Goal: Task Accomplishment & Management: Use online tool/utility

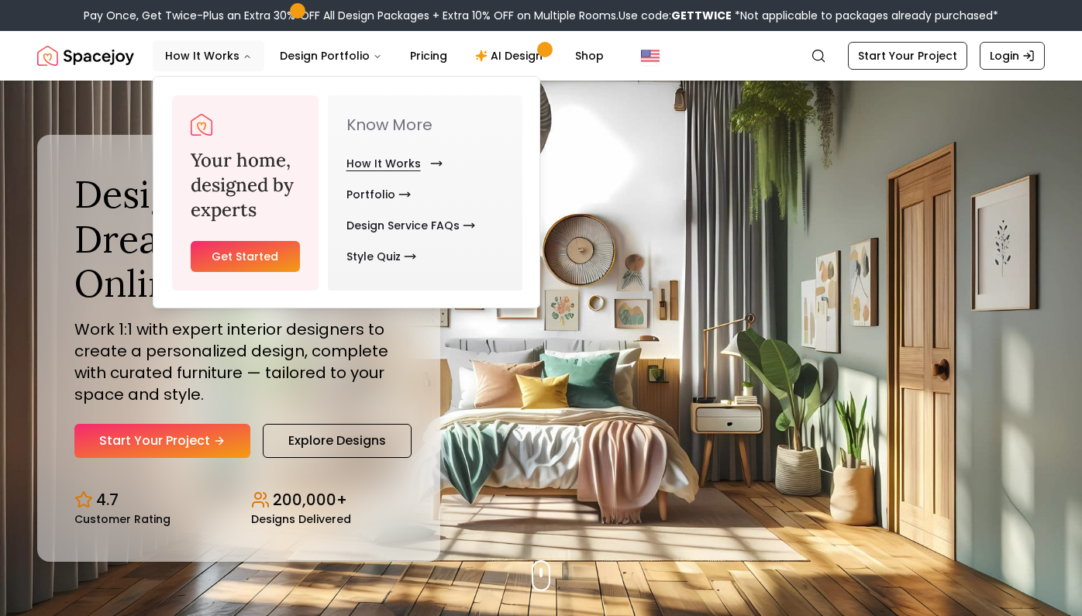
click at [402, 164] on link "How It Works" at bounding box center [391, 163] width 90 height 31
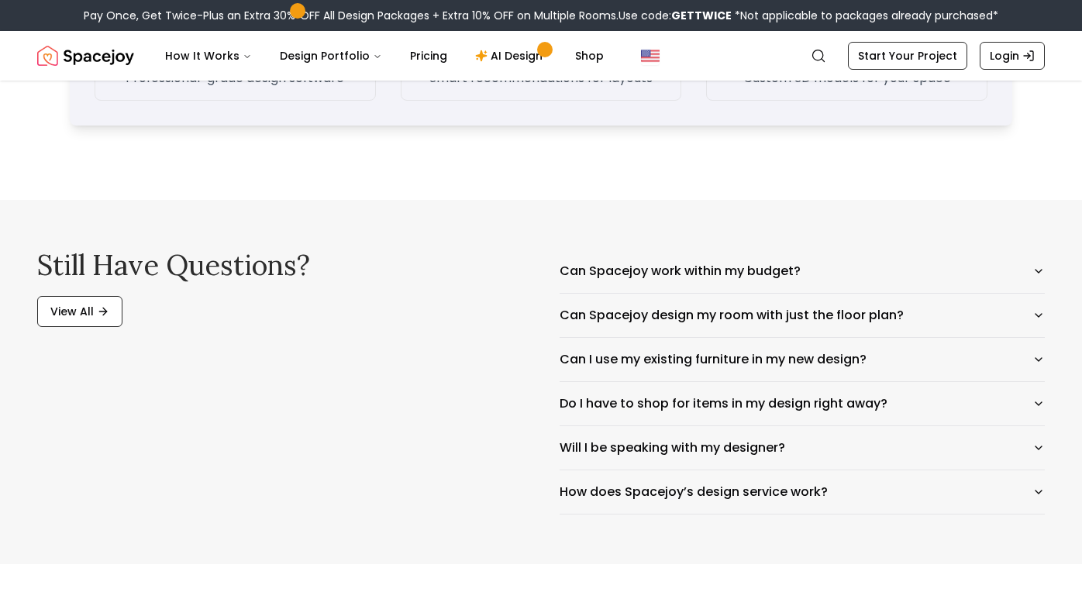
scroll to position [2413, 0]
click at [602, 445] on button "Will I be speaking with my designer?" at bounding box center [802, 447] width 485 height 43
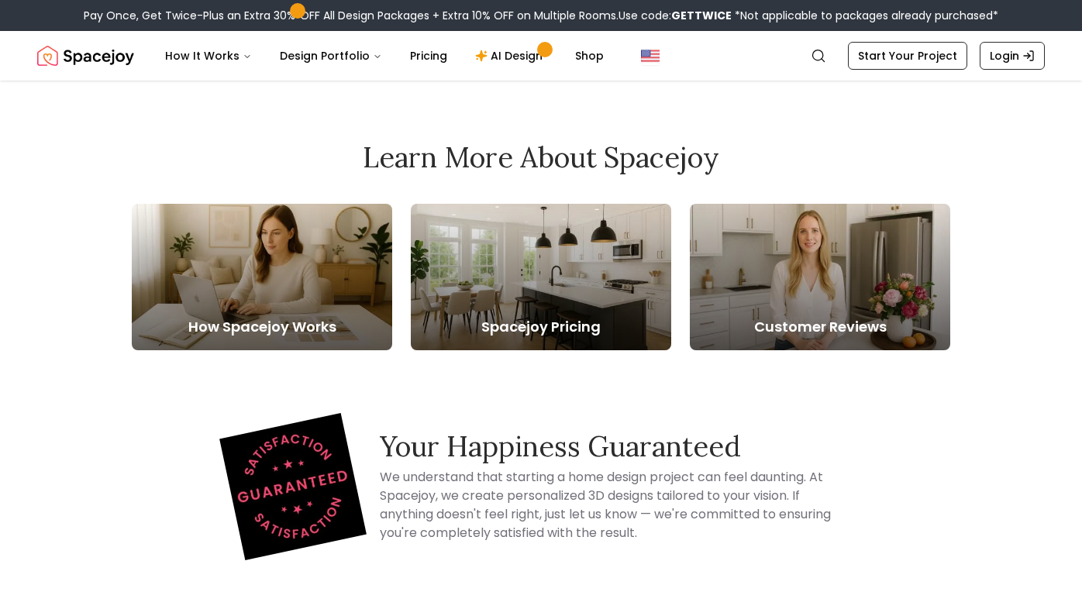
scroll to position [3043, 0]
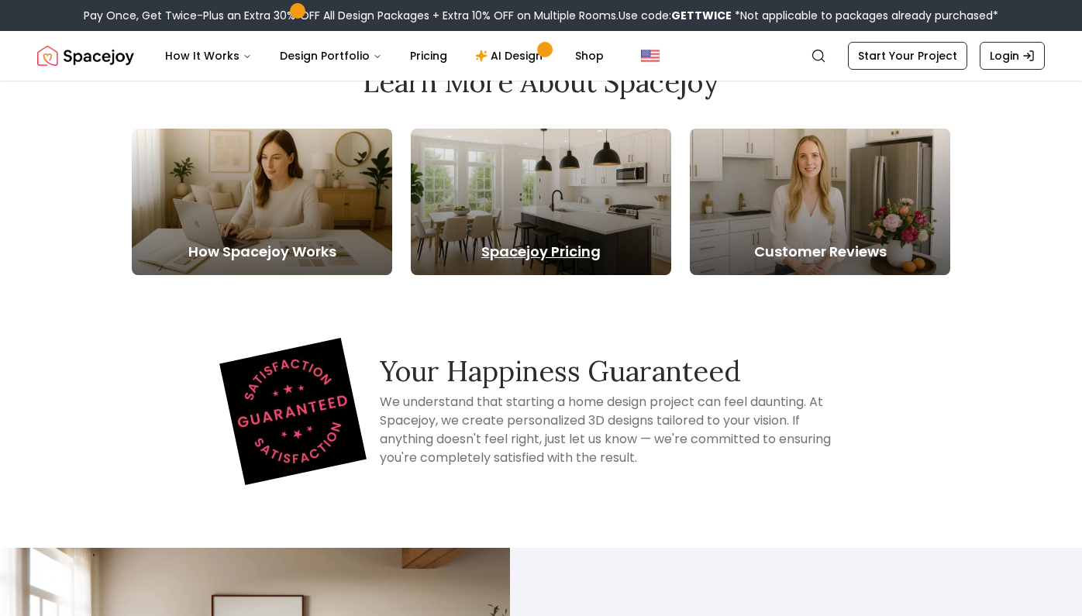
click at [547, 253] on h5 "Spacejoy Pricing" at bounding box center [541, 252] width 260 height 22
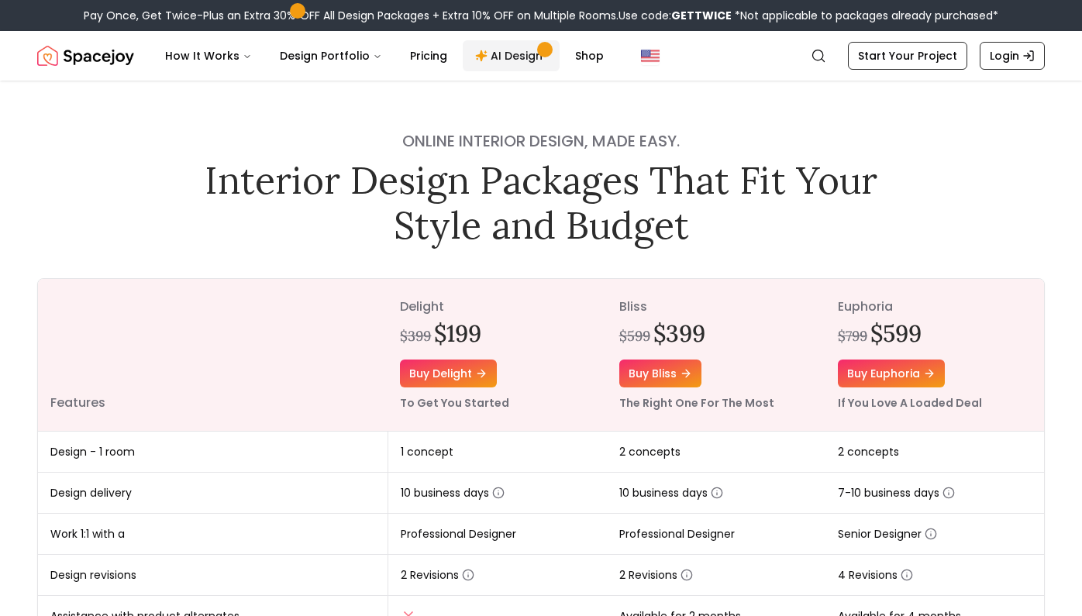
click at [505, 53] on link "AI Design" at bounding box center [511, 55] width 97 height 31
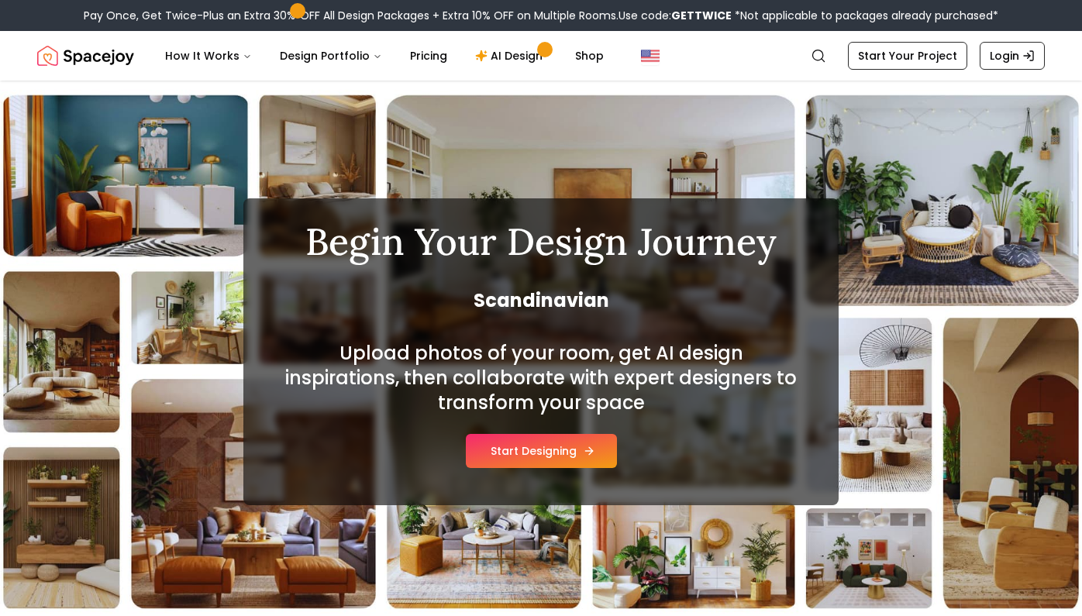
click at [546, 458] on button "Start Designing" at bounding box center [541, 451] width 151 height 34
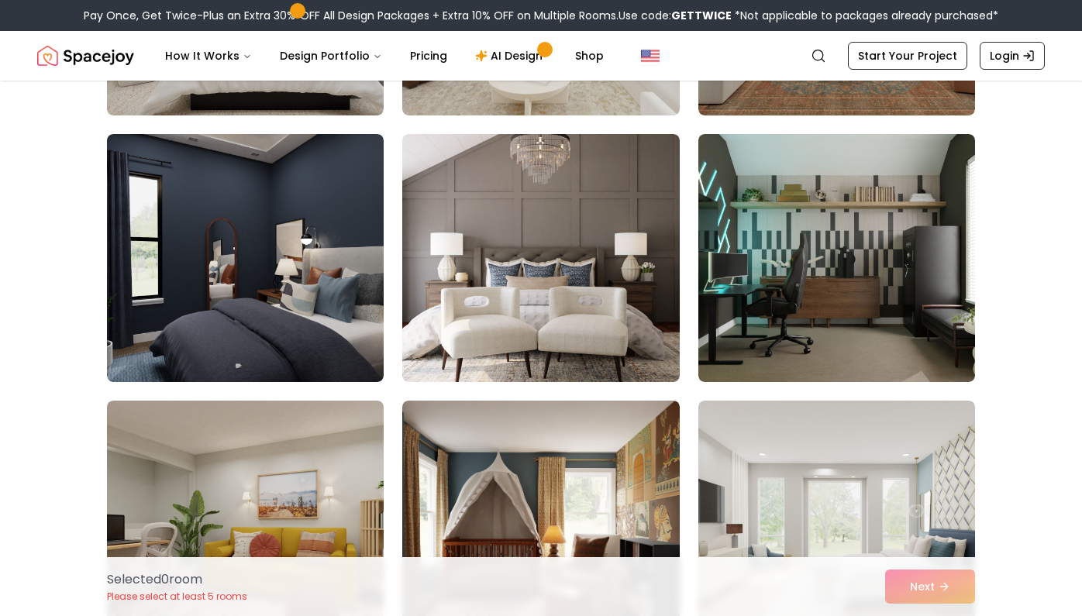
scroll to position [4077, 0]
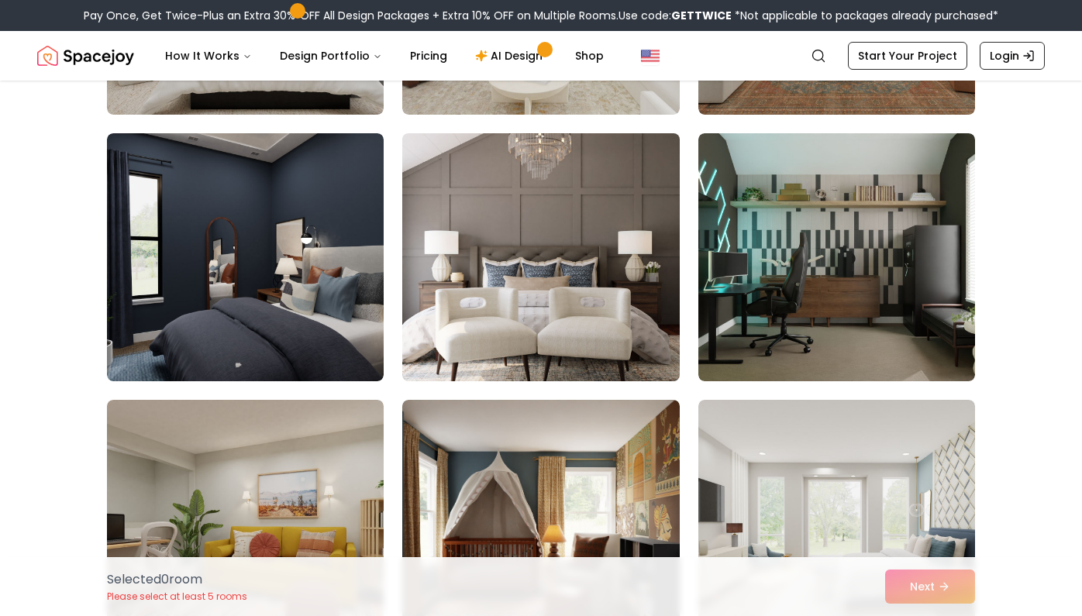
click at [443, 260] on img at bounding box center [540, 257] width 291 height 260
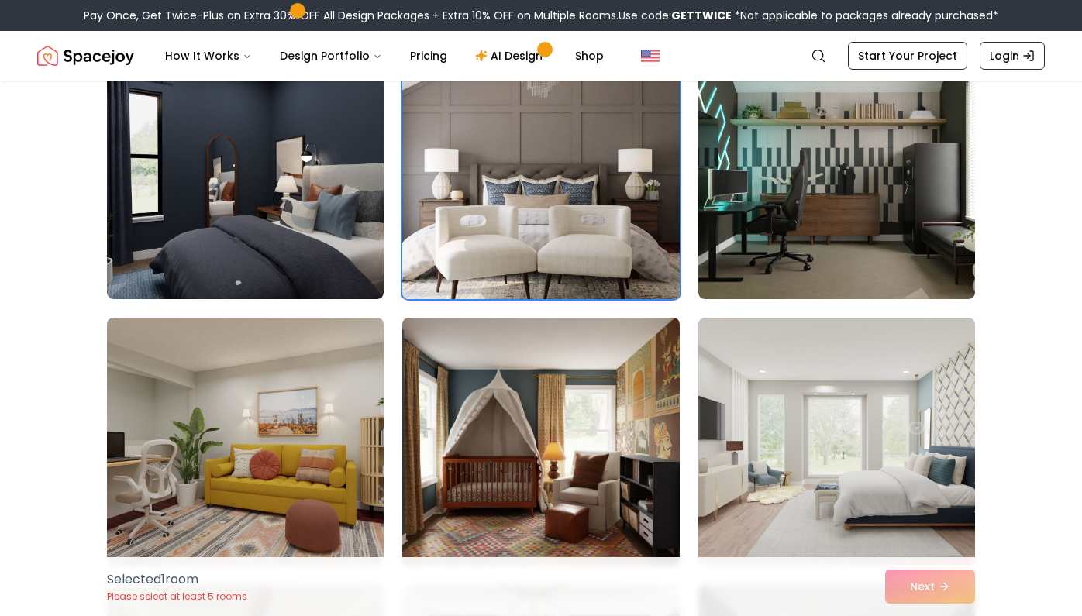
scroll to position [4346, 0]
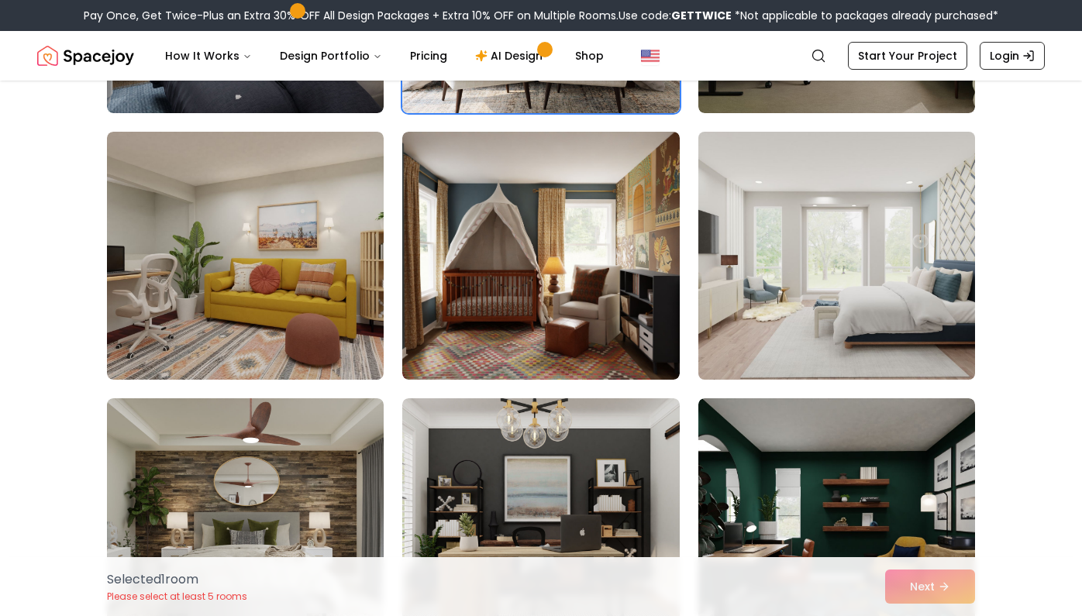
click at [831, 285] on img at bounding box center [836, 256] width 291 height 260
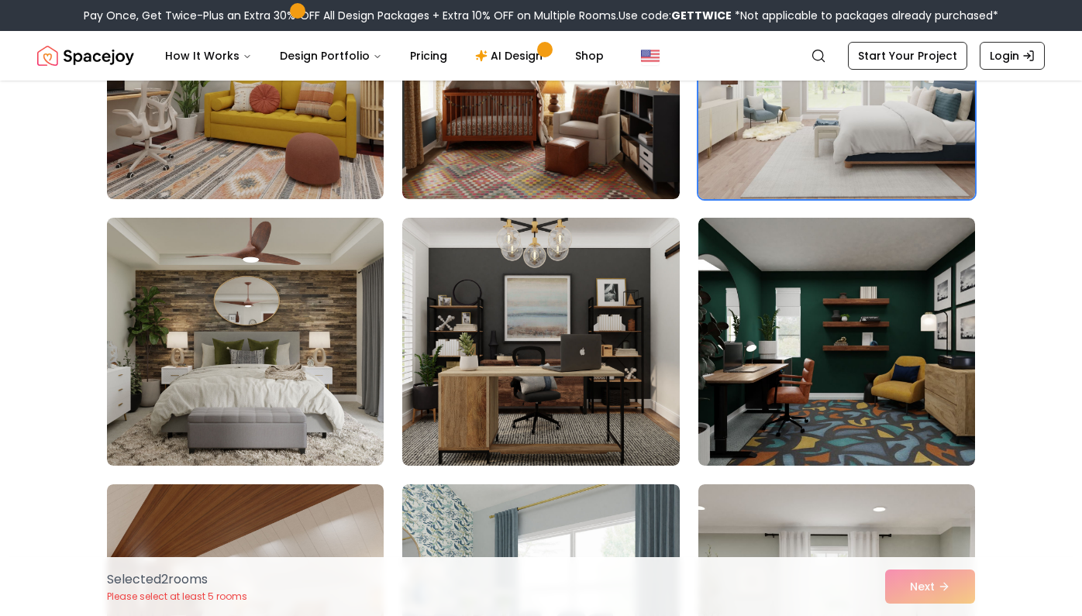
scroll to position [4635, 0]
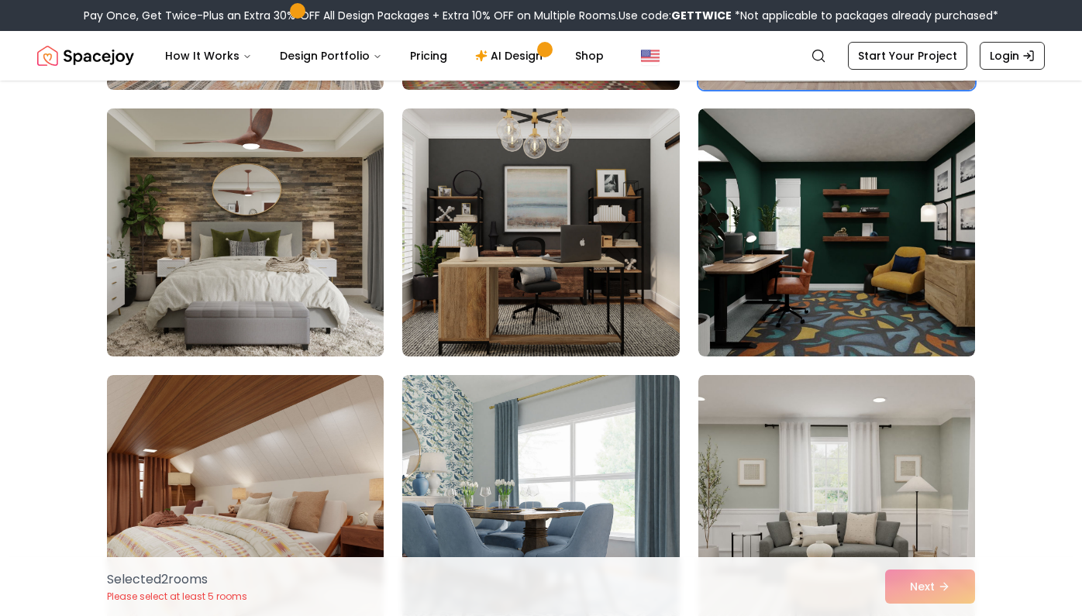
click at [342, 249] on img at bounding box center [245, 232] width 291 height 260
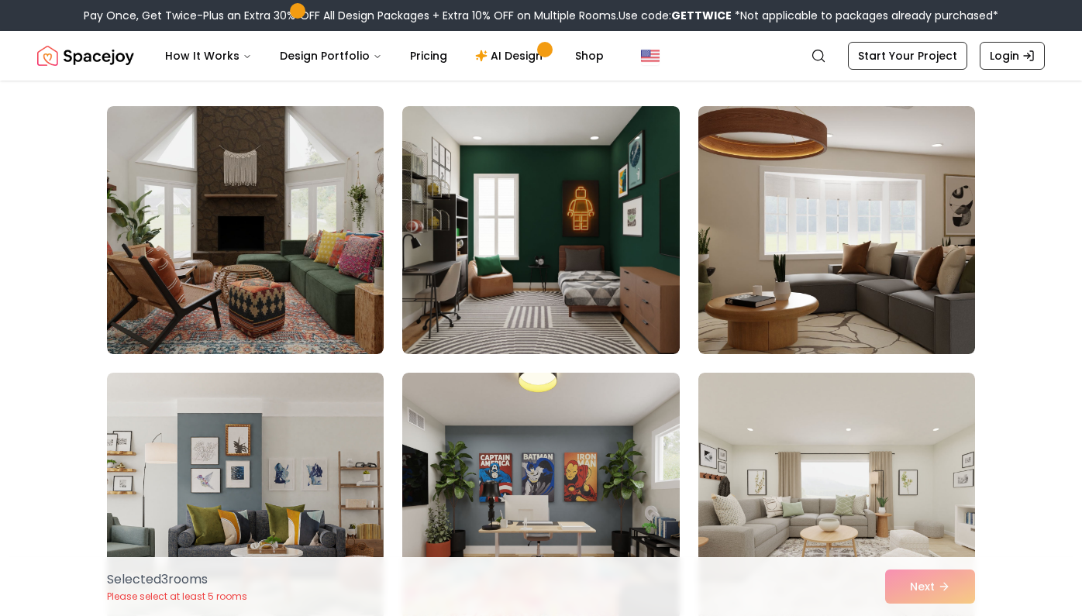
scroll to position [107, 0]
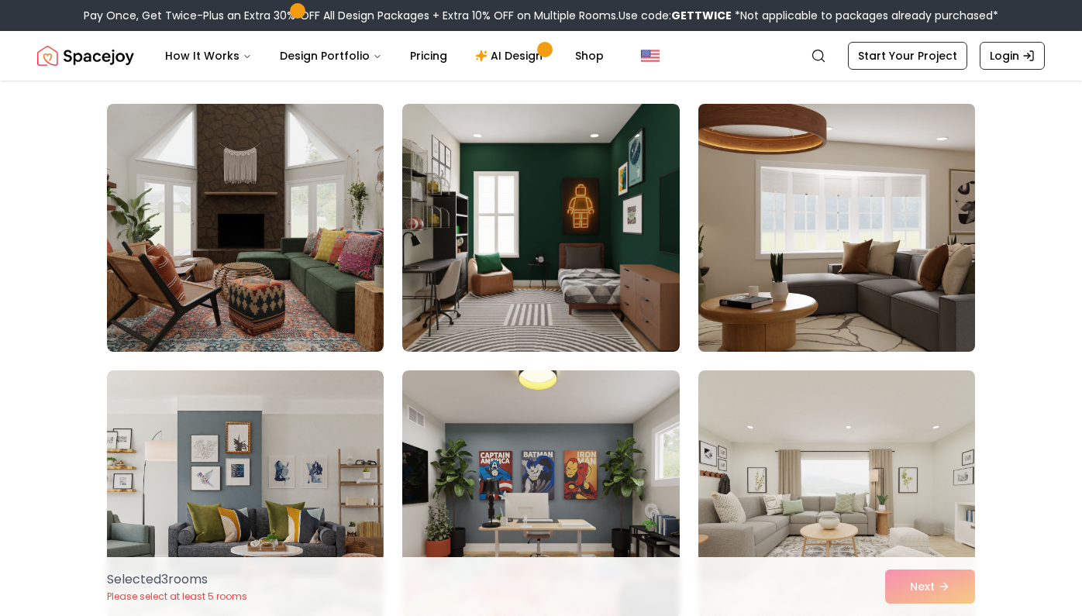
click at [783, 326] on img at bounding box center [836, 228] width 291 height 260
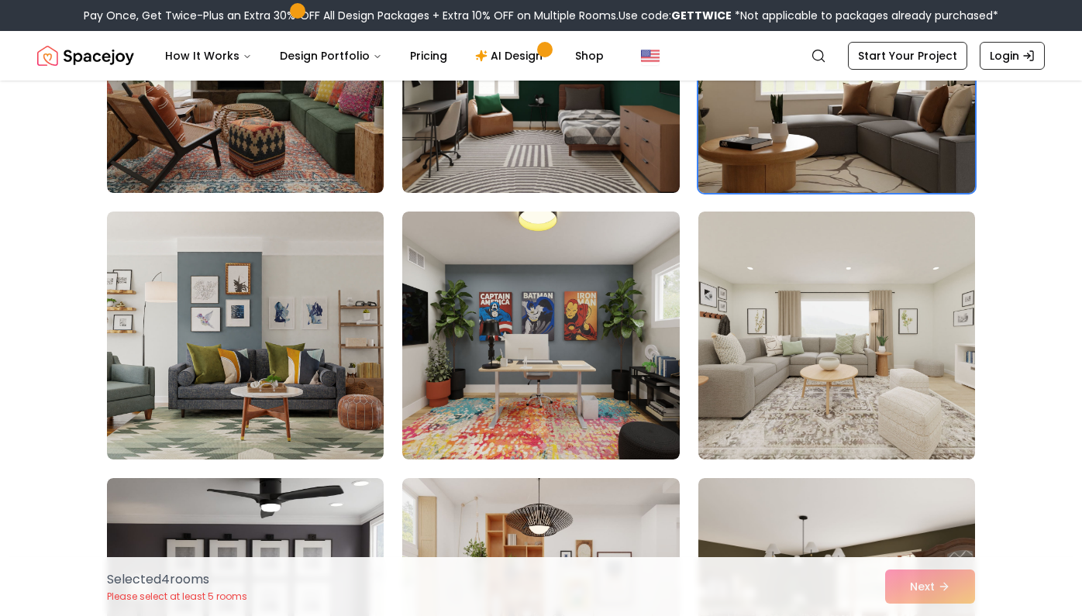
scroll to position [271, 0]
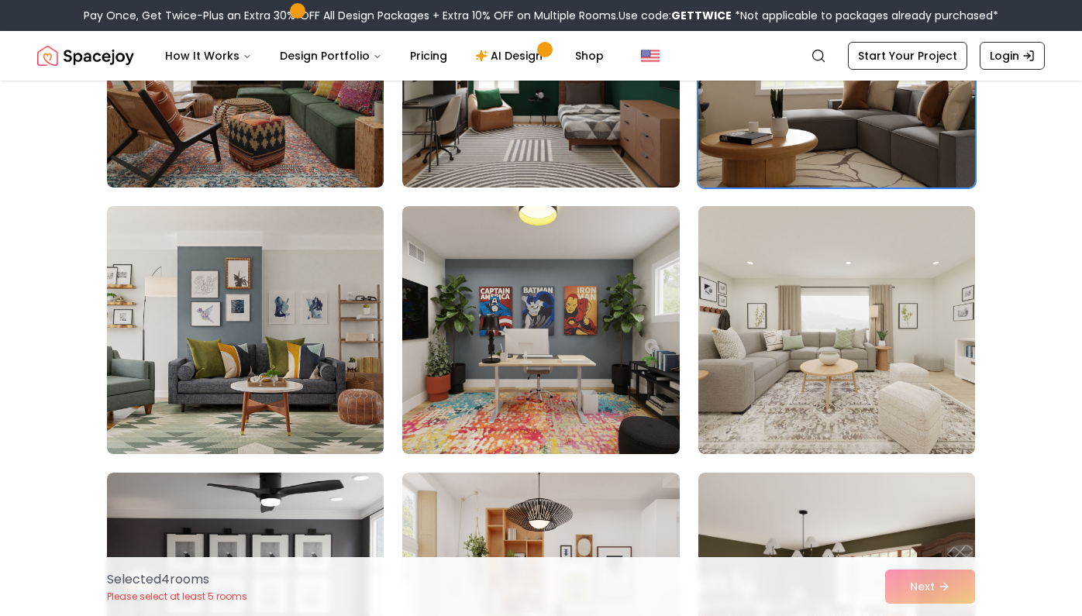
click at [783, 326] on img at bounding box center [836, 330] width 277 height 248
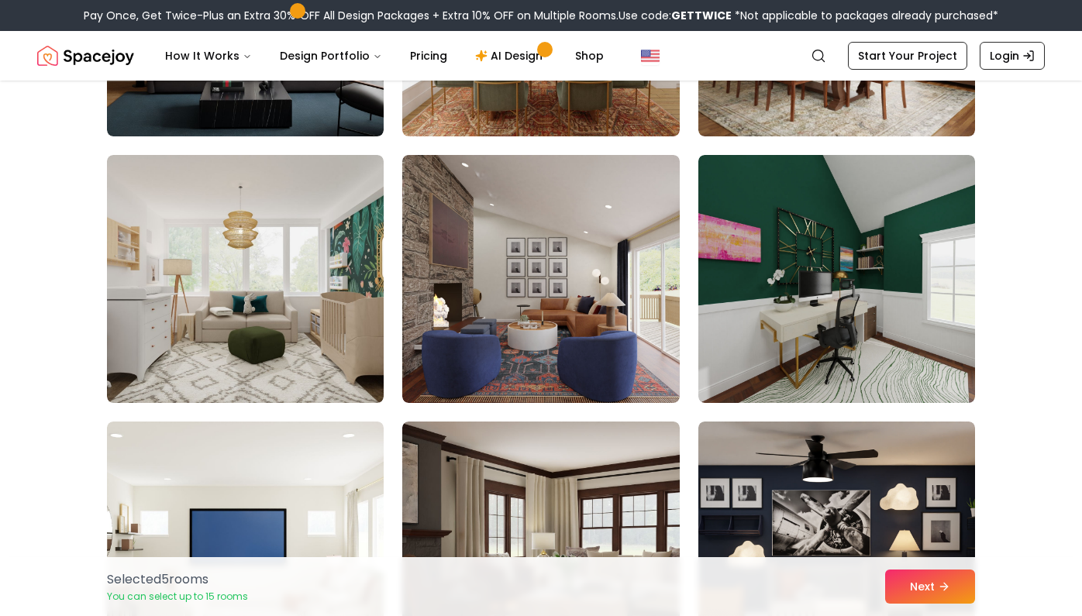
scroll to position [857, 0]
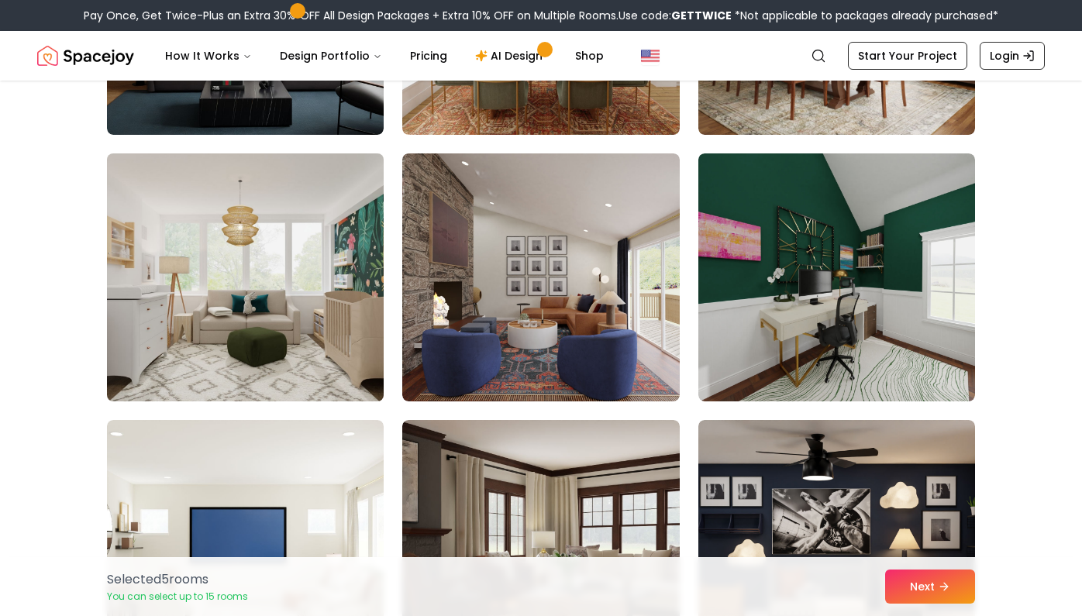
click at [318, 299] on img at bounding box center [245, 277] width 291 height 260
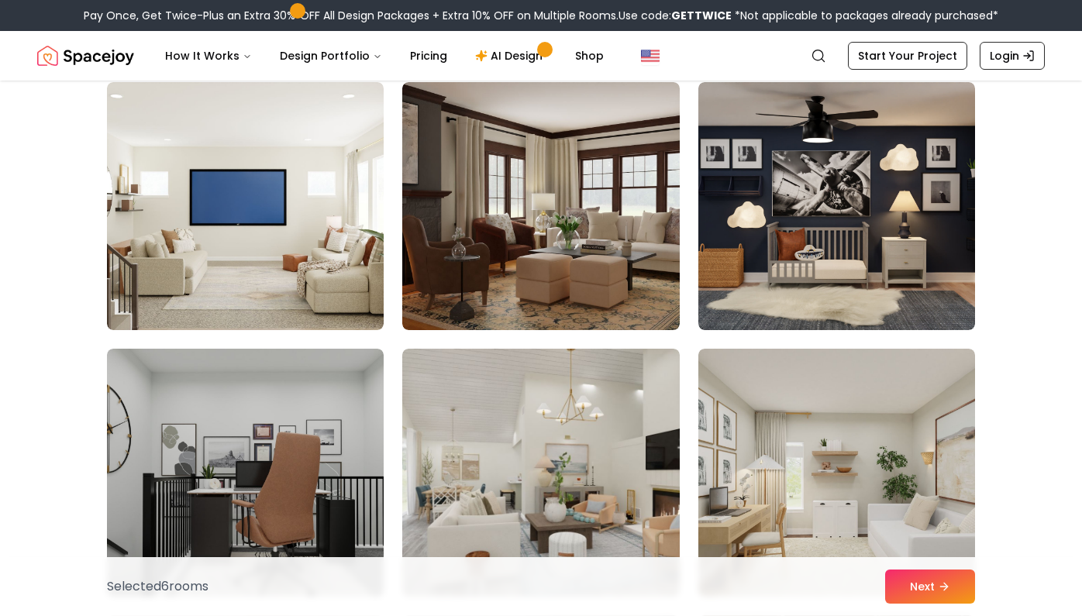
scroll to position [1196, 0]
click at [318, 299] on img at bounding box center [245, 205] width 277 height 248
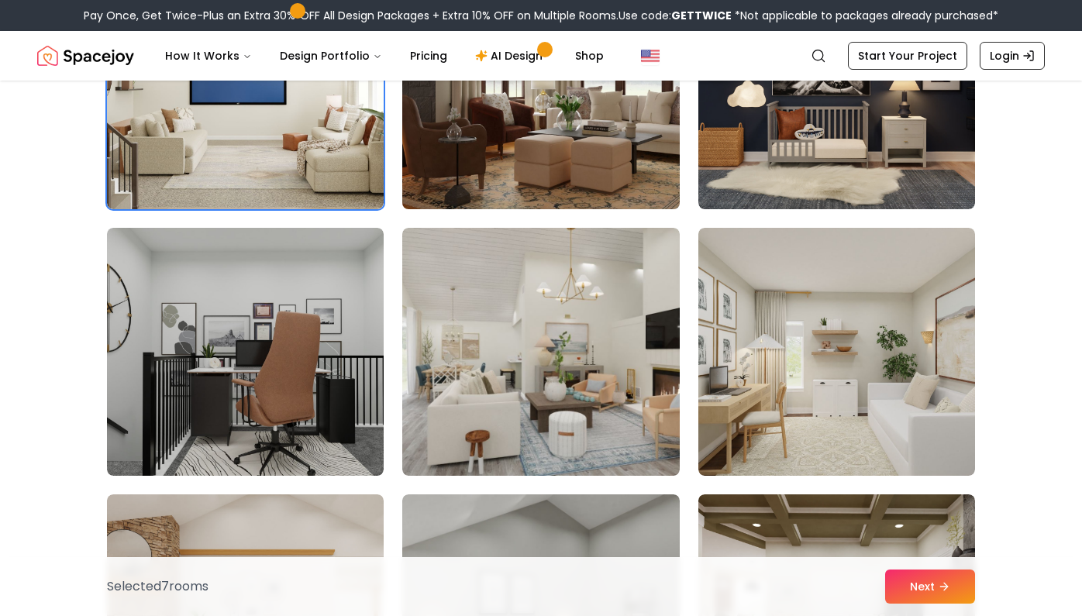
scroll to position [1330, 0]
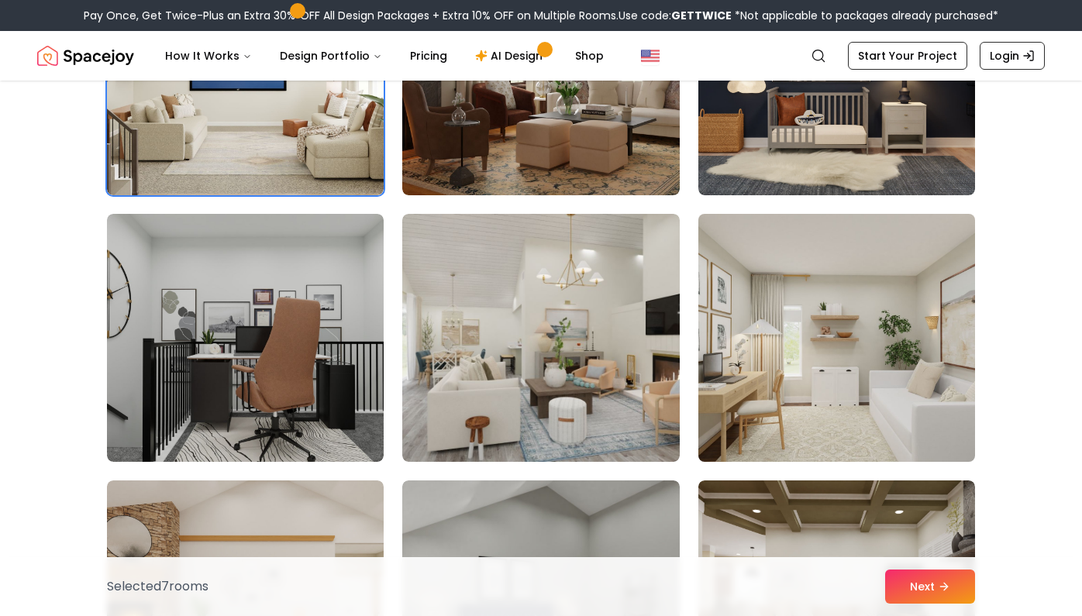
click at [810, 382] on img at bounding box center [836, 338] width 291 height 260
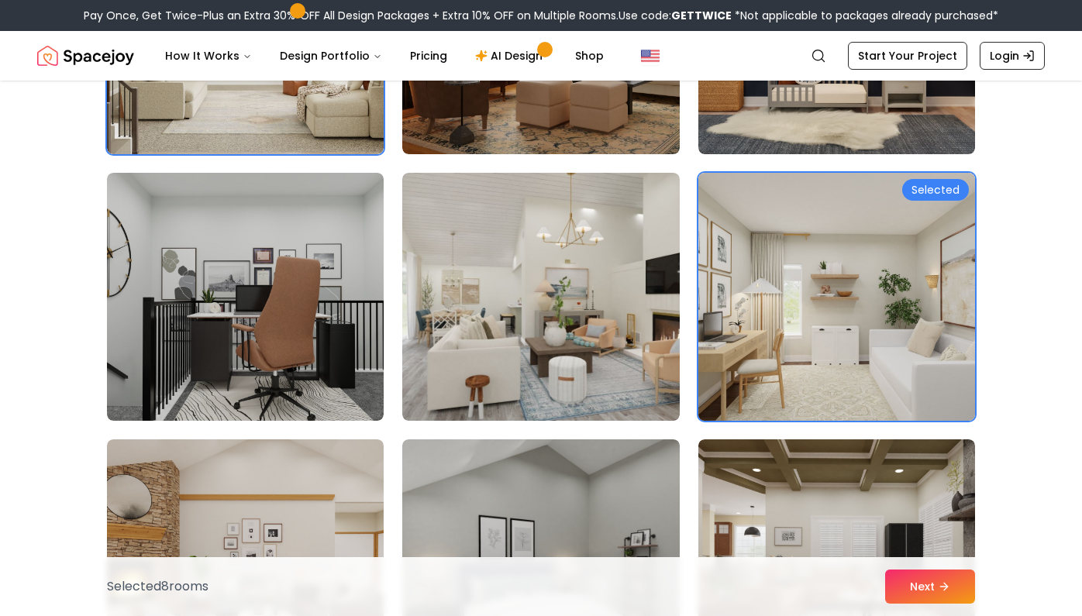
scroll to position [1378, 0]
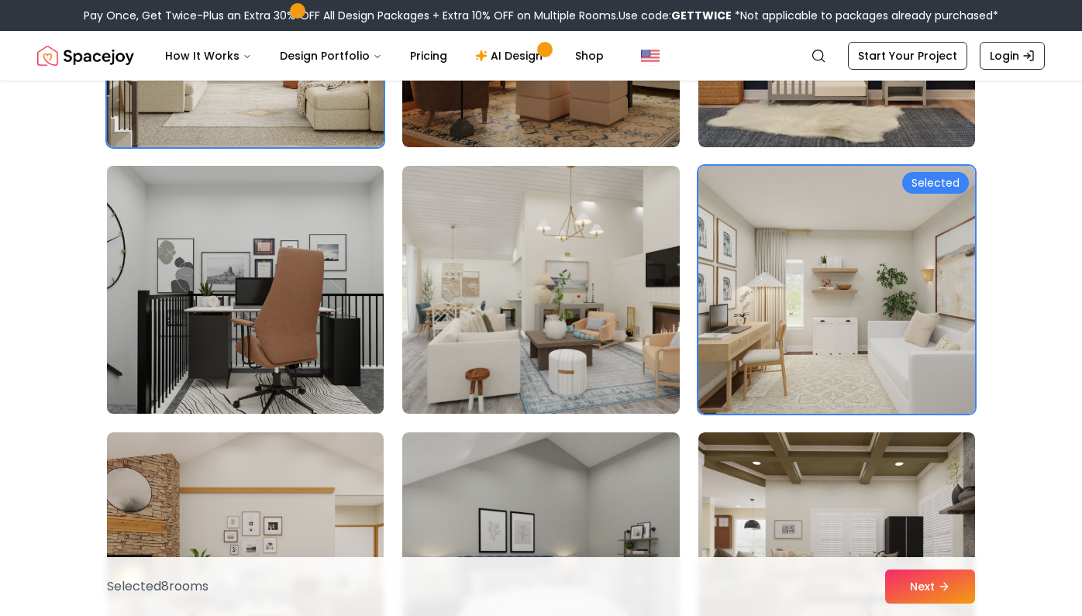
click at [298, 298] on img at bounding box center [245, 290] width 291 height 260
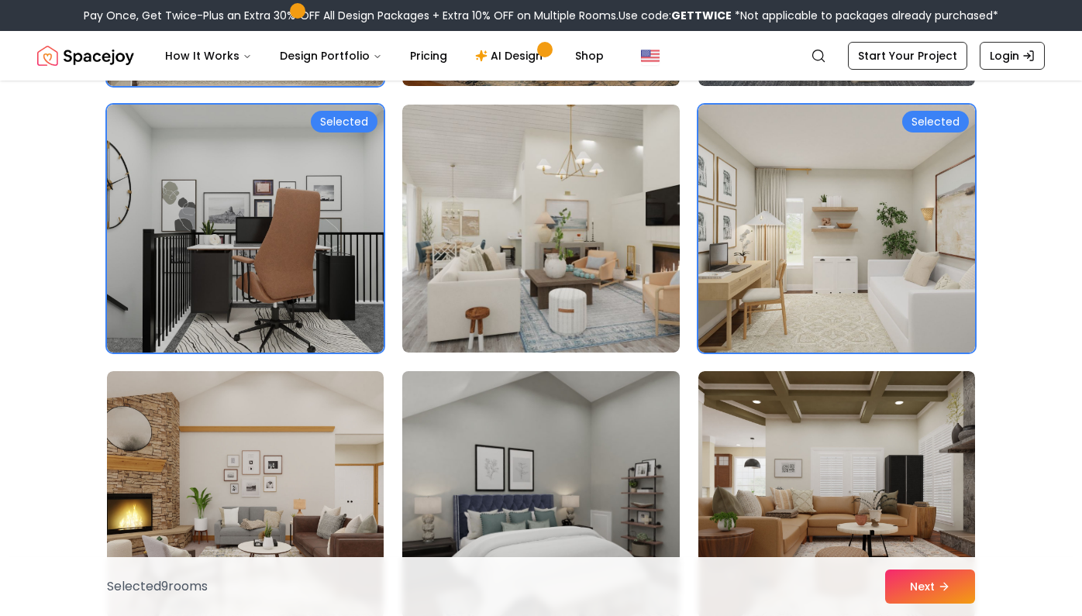
scroll to position [1436, 0]
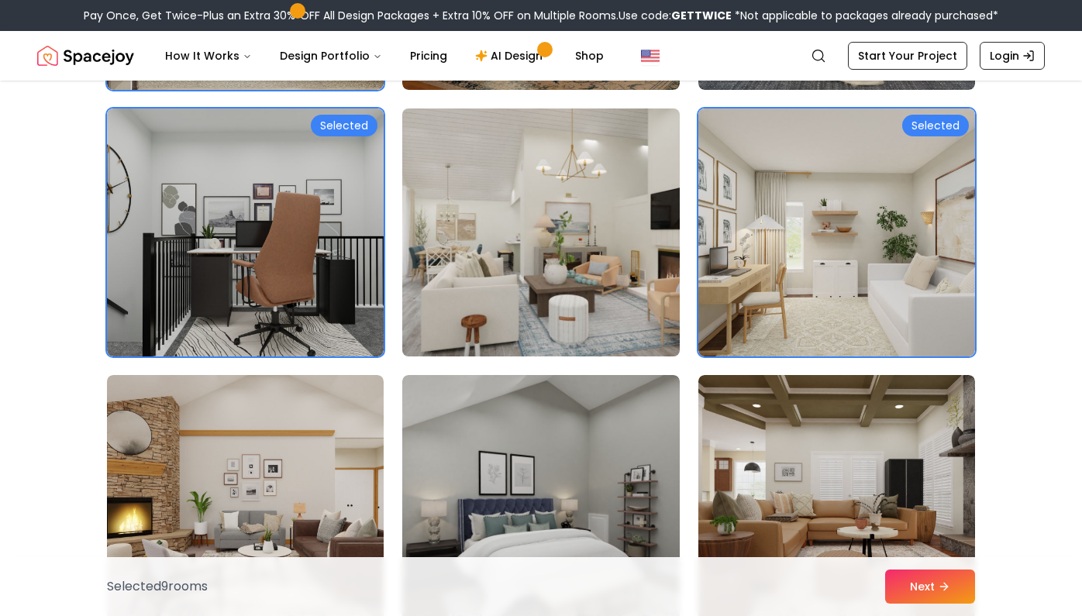
click at [533, 319] on img at bounding box center [540, 232] width 291 height 260
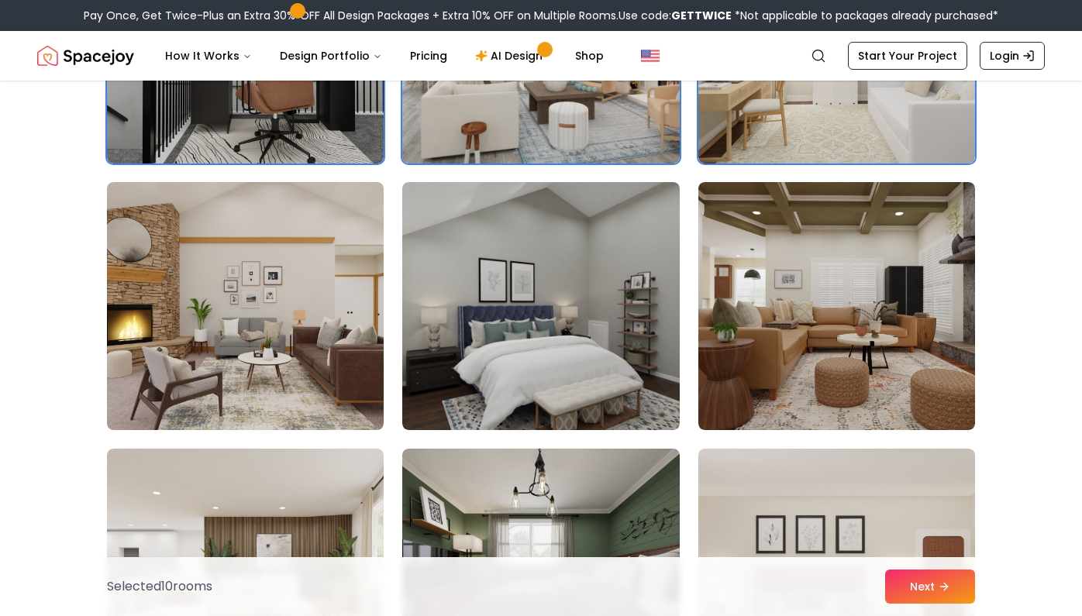
scroll to position [1732, 0]
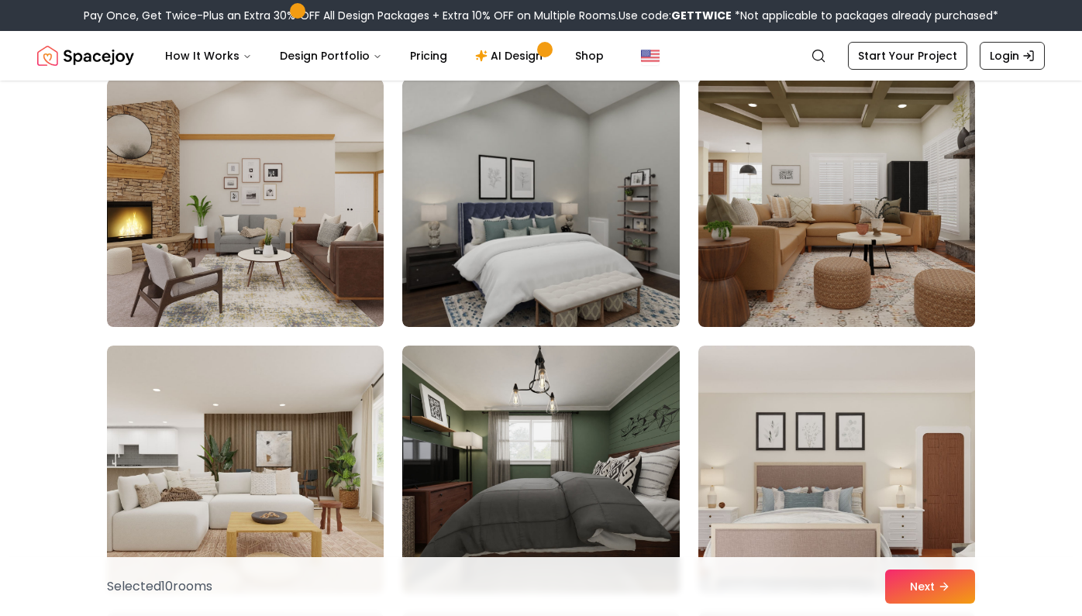
click at [805, 243] on img at bounding box center [836, 203] width 291 height 260
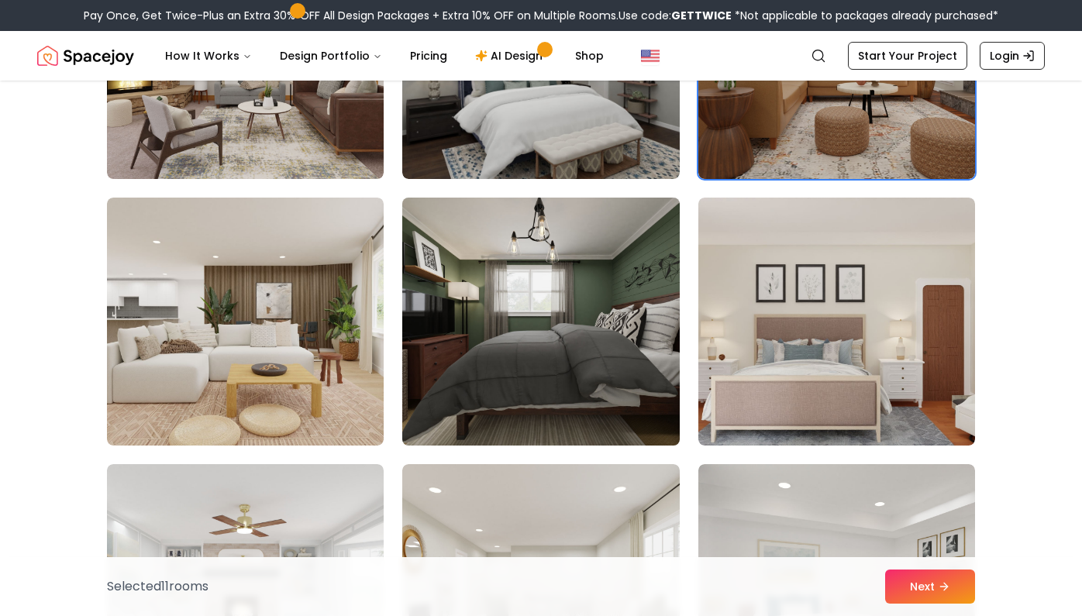
scroll to position [1881, 0]
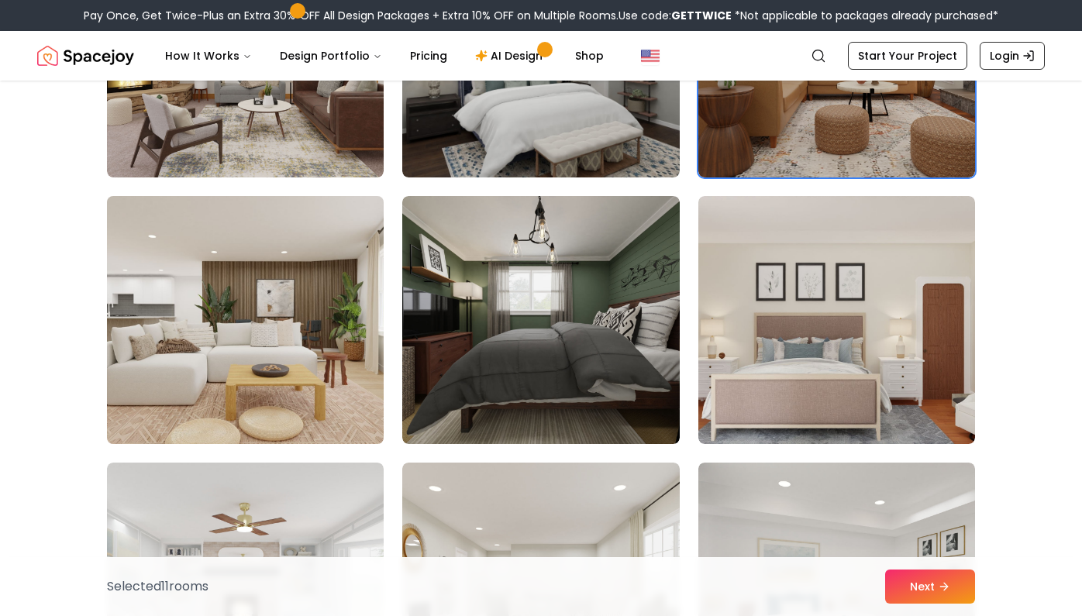
click at [274, 326] on img at bounding box center [245, 320] width 291 height 260
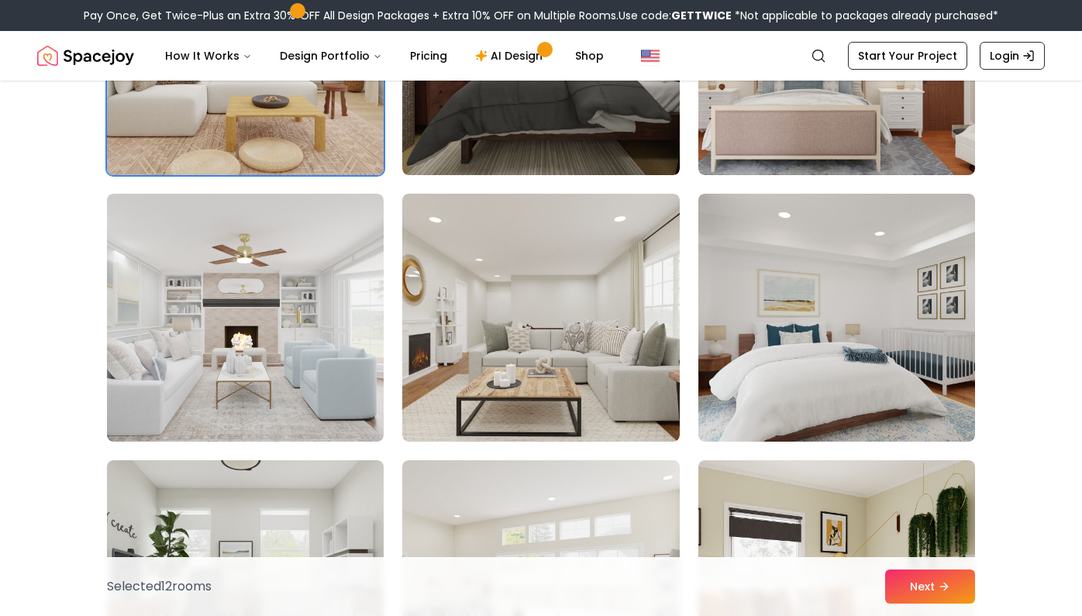
scroll to position [2160, 0]
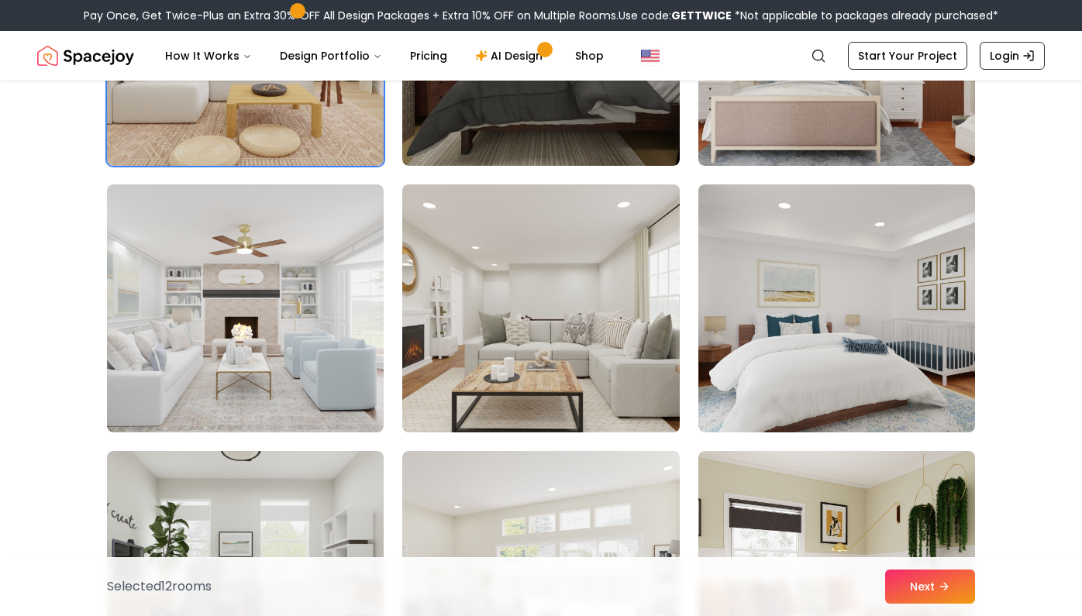
click at [442, 292] on img at bounding box center [540, 308] width 291 height 260
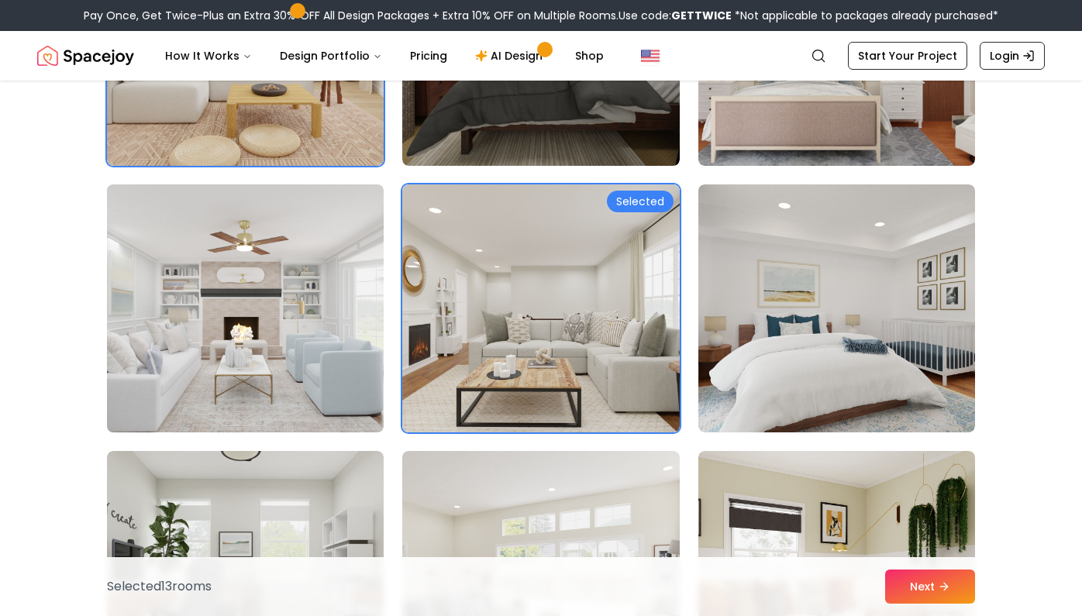
click at [340, 302] on img at bounding box center [245, 308] width 291 height 260
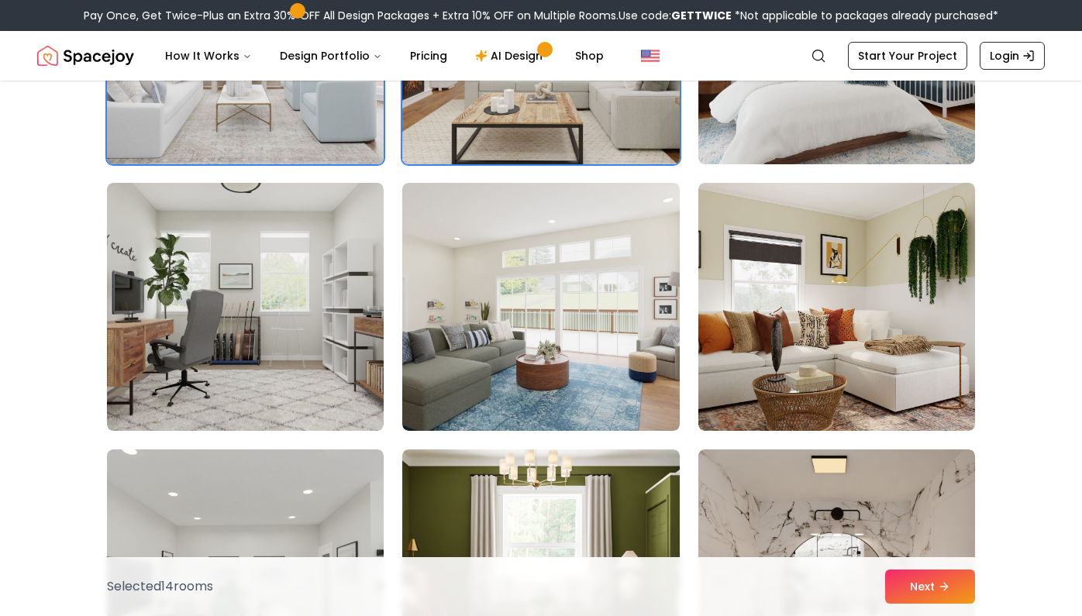
scroll to position [2434, 0]
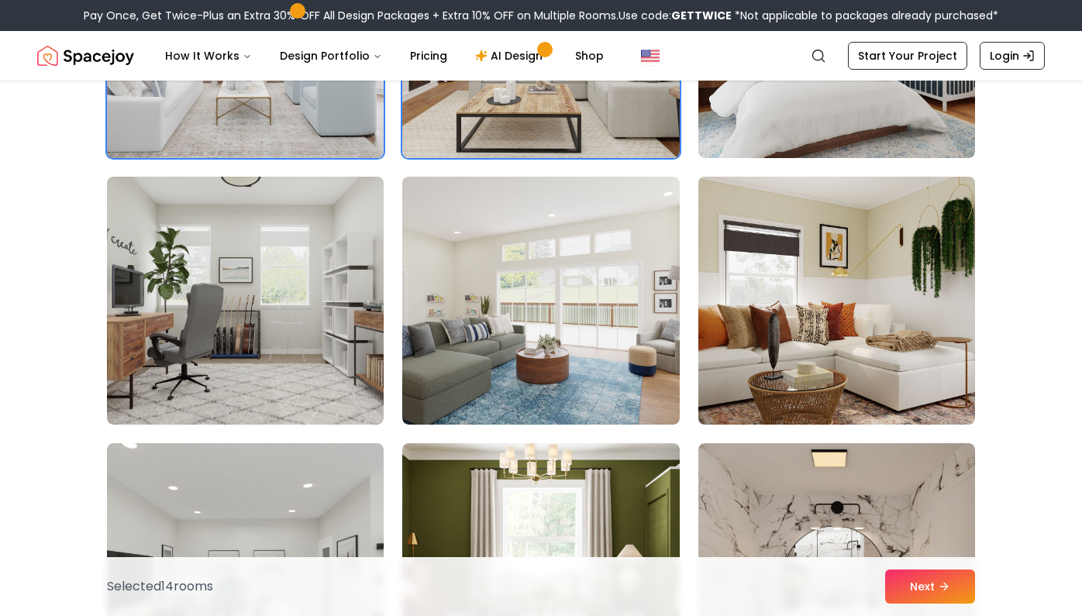
click at [798, 324] on img at bounding box center [836, 301] width 291 height 260
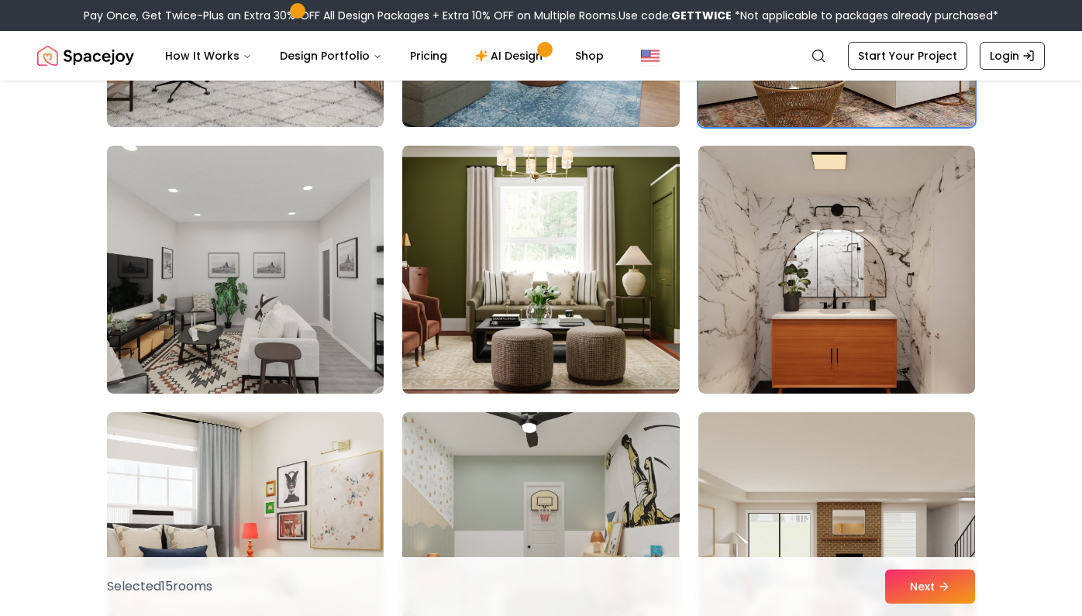
scroll to position [2736, 0]
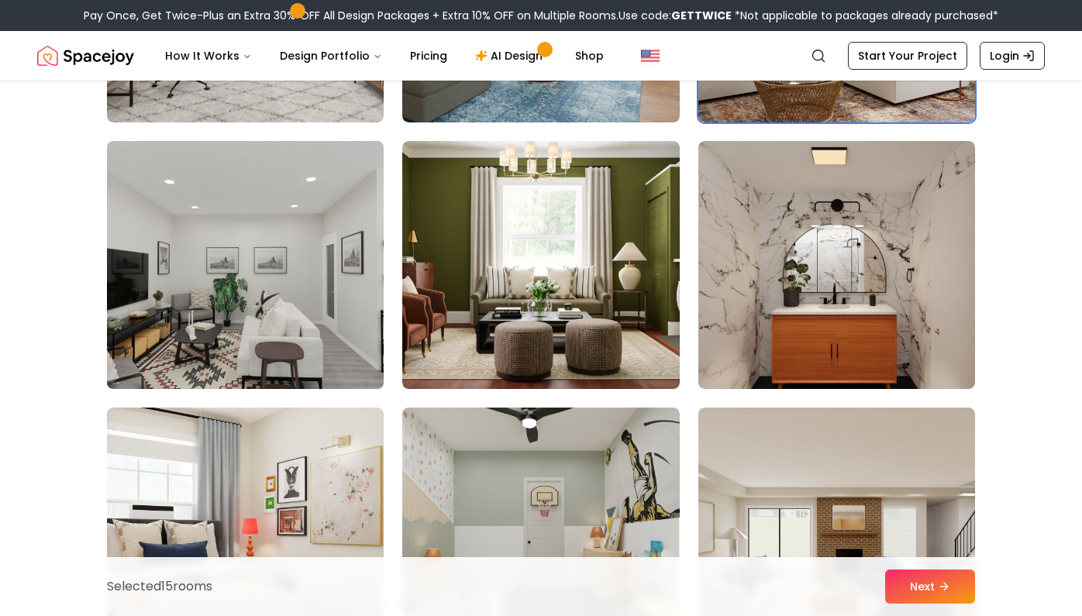
click at [351, 298] on img at bounding box center [245, 265] width 291 height 260
click at [333, 292] on img at bounding box center [245, 265] width 291 height 260
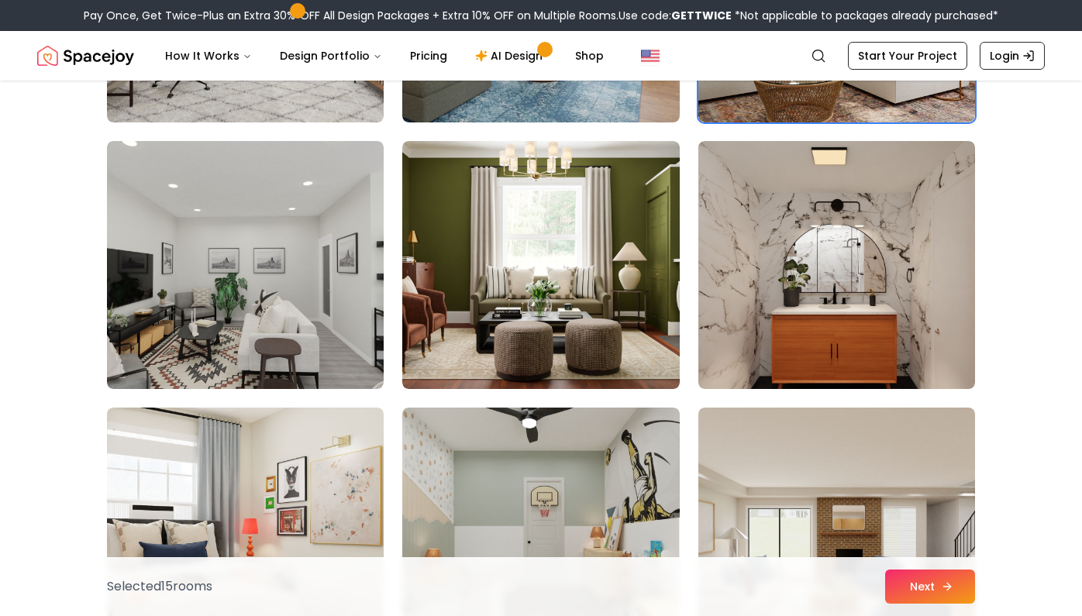
click at [946, 583] on icon at bounding box center [947, 587] width 12 height 12
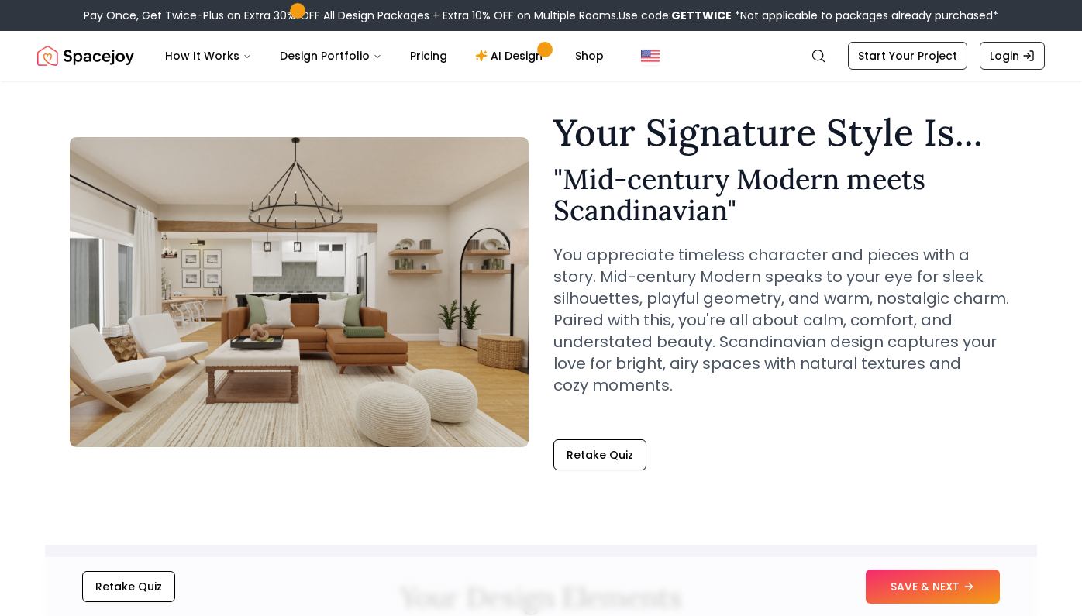
scroll to position [40, 0]
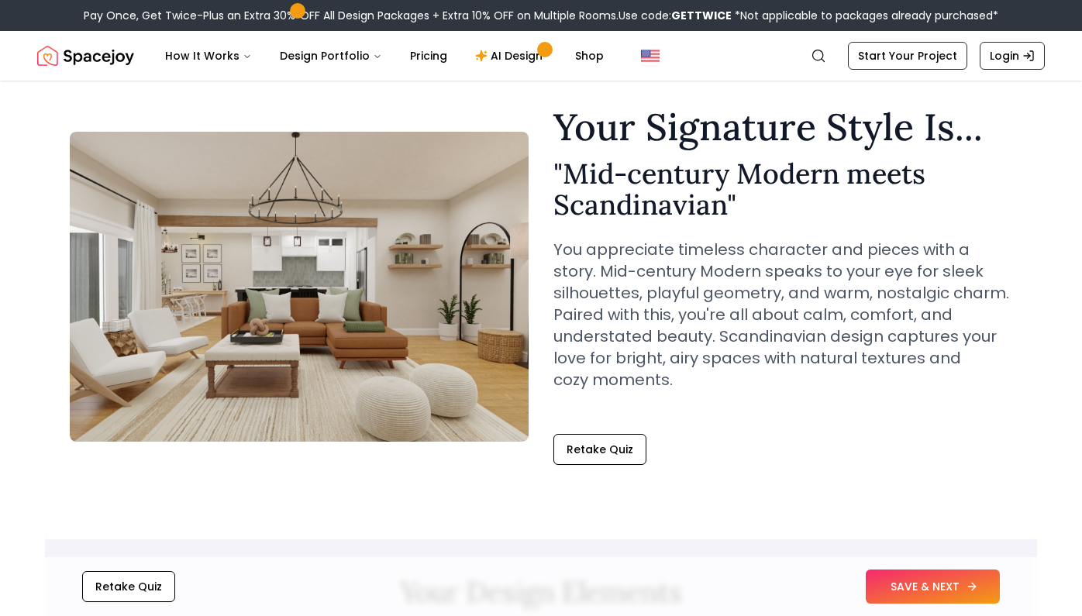
click at [942, 587] on button "SAVE & NEXT" at bounding box center [933, 587] width 134 height 34
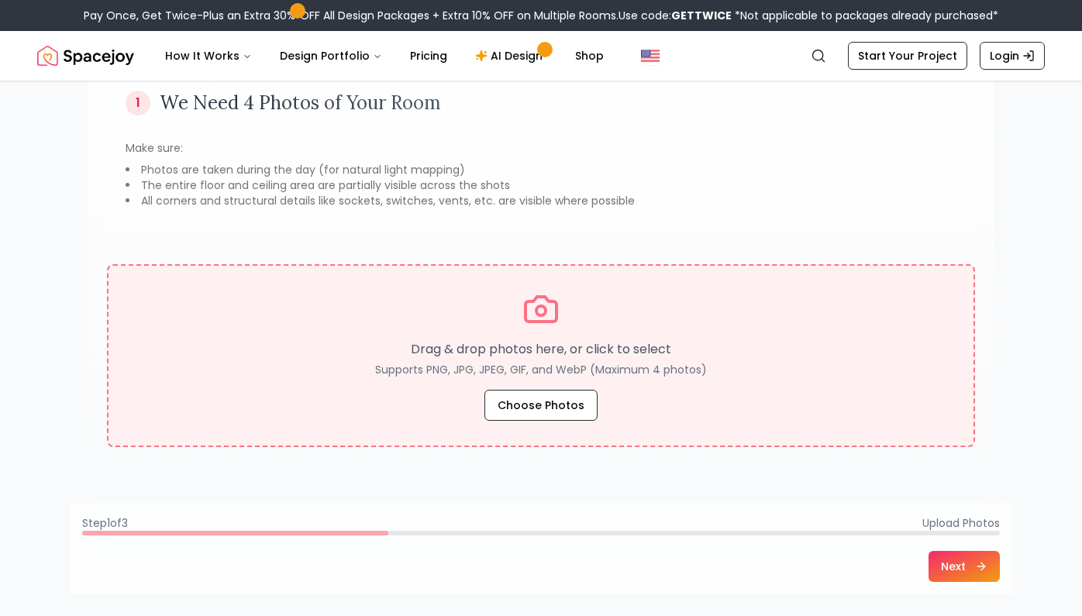
scroll to position [140, 0]
click at [548, 411] on button "Choose Photos" at bounding box center [540, 403] width 113 height 31
click at [557, 409] on button "Choose Photos" at bounding box center [540, 403] width 113 height 31
click at [563, 403] on button "Choose Photos" at bounding box center [540, 403] width 113 height 31
click at [558, 399] on button "Choose Photos" at bounding box center [540, 403] width 113 height 31
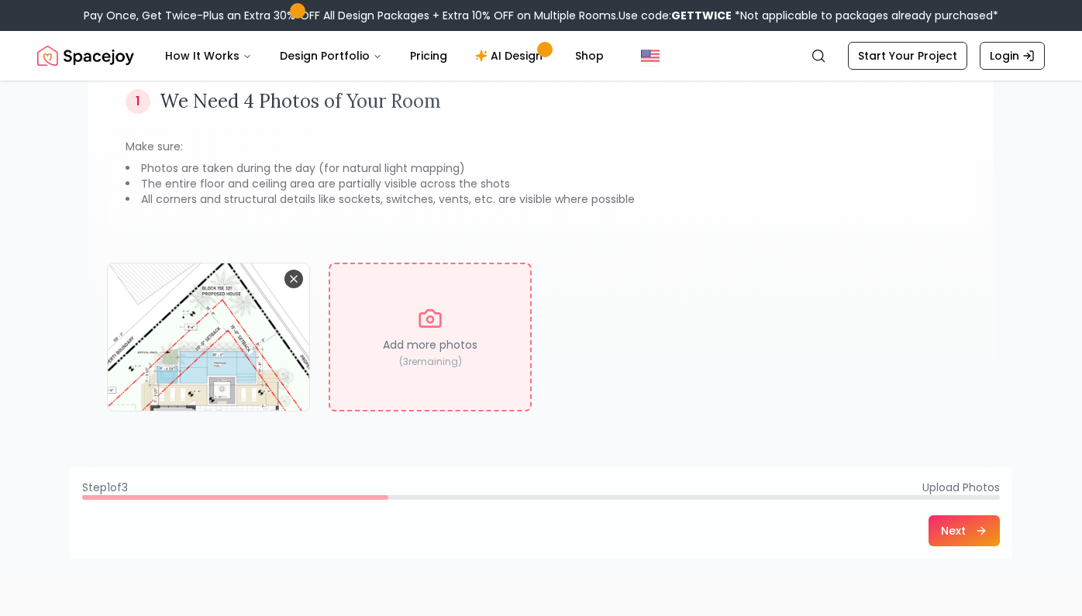
click at [291, 277] on icon "Remove image" at bounding box center [294, 279] width 6 height 6
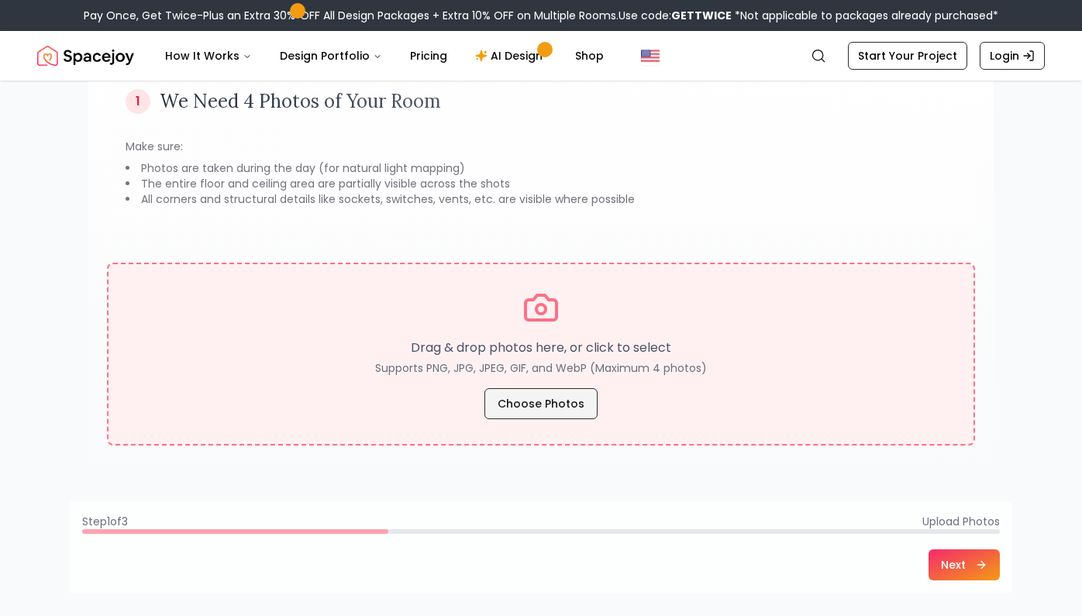
click at [528, 411] on button "Choose Photos" at bounding box center [540, 403] width 113 height 31
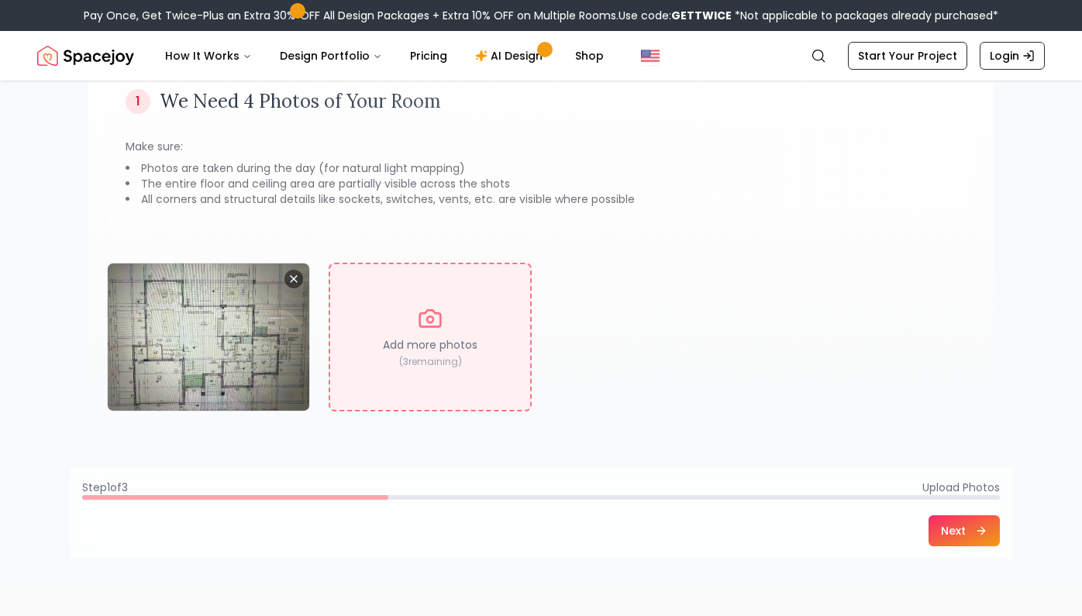
click at [976, 534] on button "Next" at bounding box center [964, 530] width 71 height 31
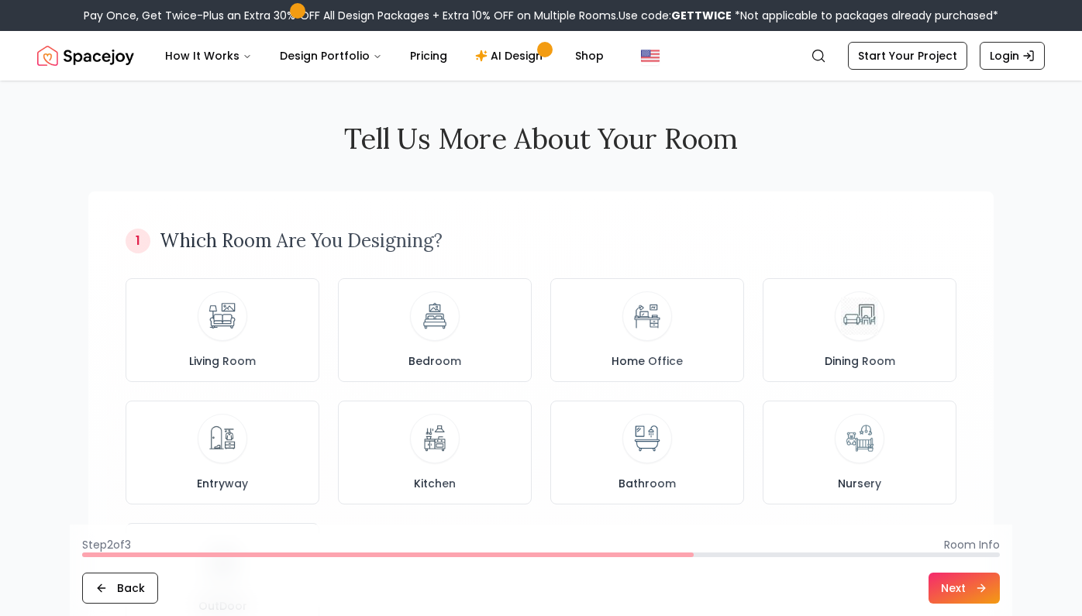
scroll to position [0, 0]
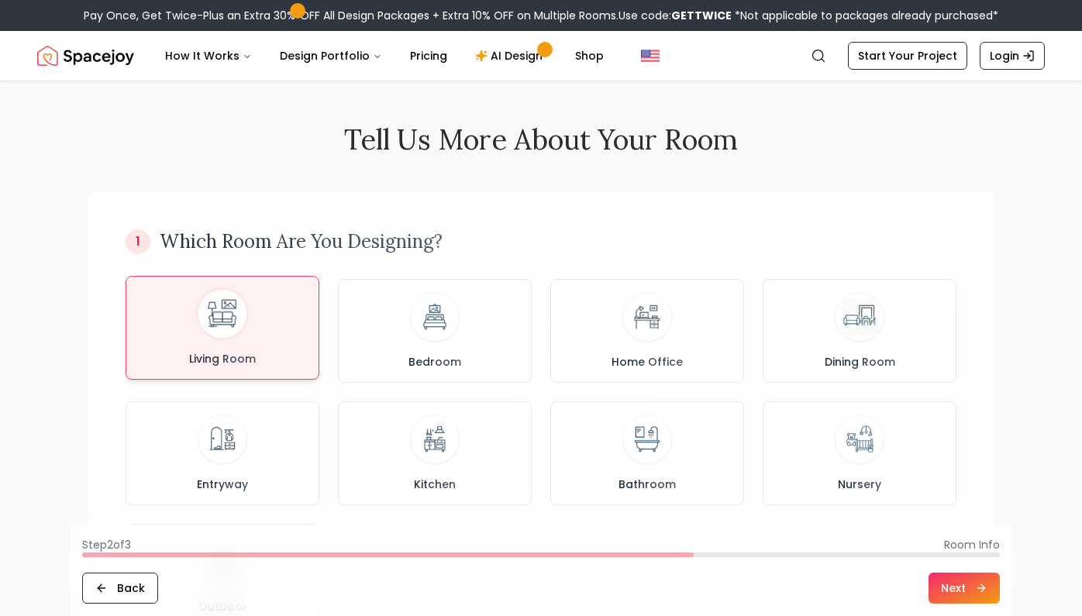
click at [257, 307] on div "Living Room" at bounding box center [222, 328] width 167 height 78
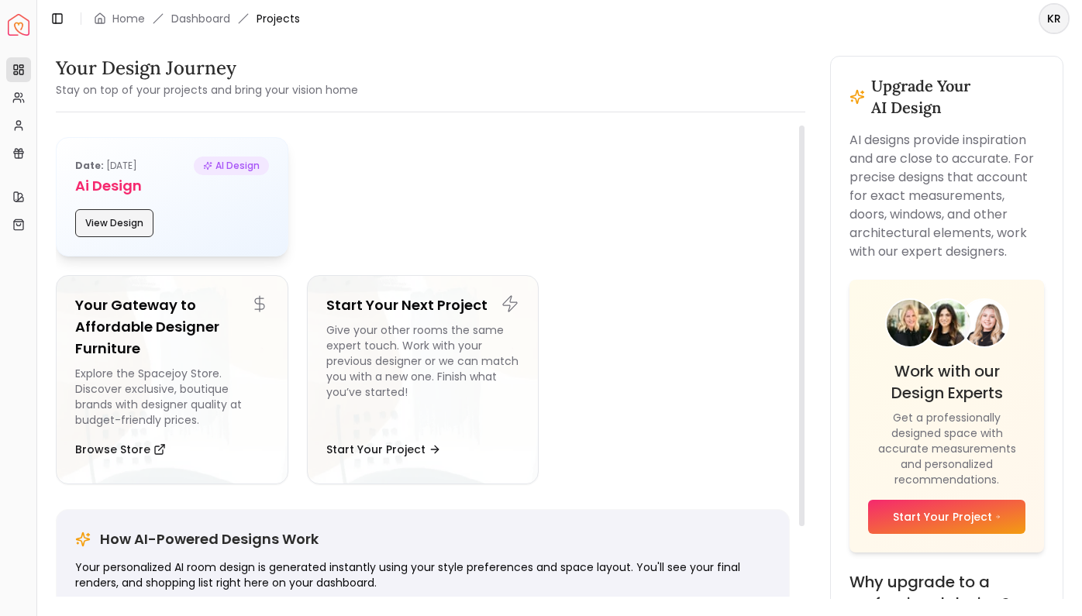
click at [132, 222] on button "View Design" at bounding box center [114, 223] width 78 height 28
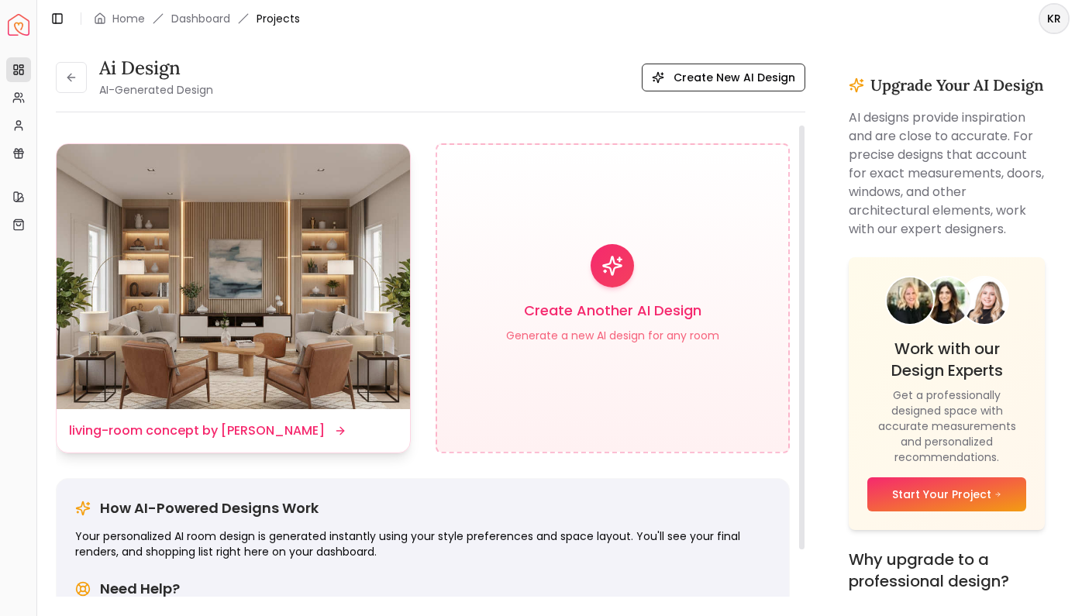
click at [166, 357] on img at bounding box center [233, 276] width 353 height 265
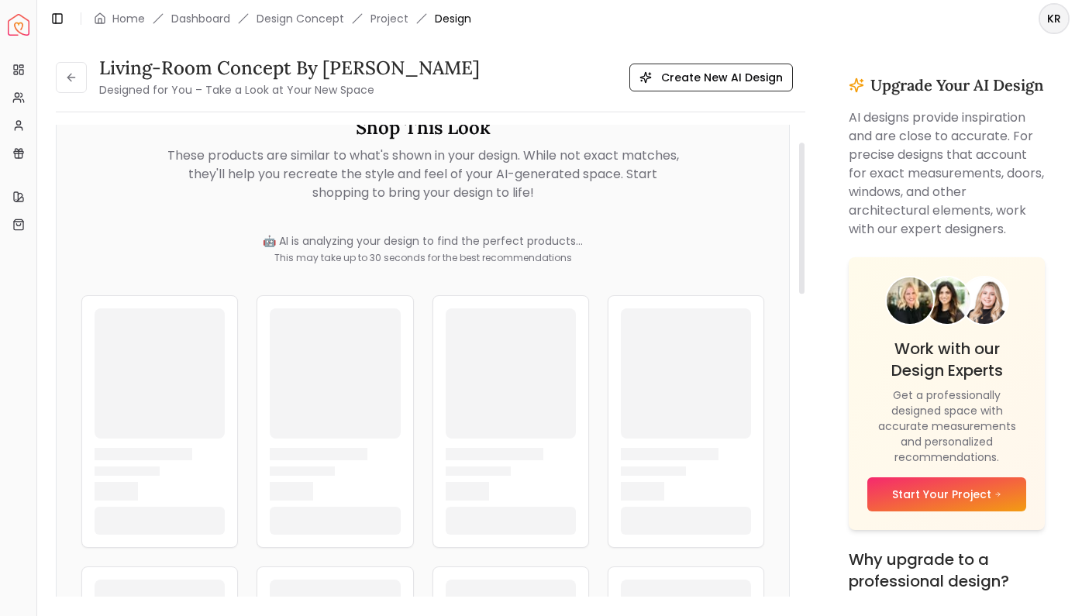
scroll to position [53, 0]
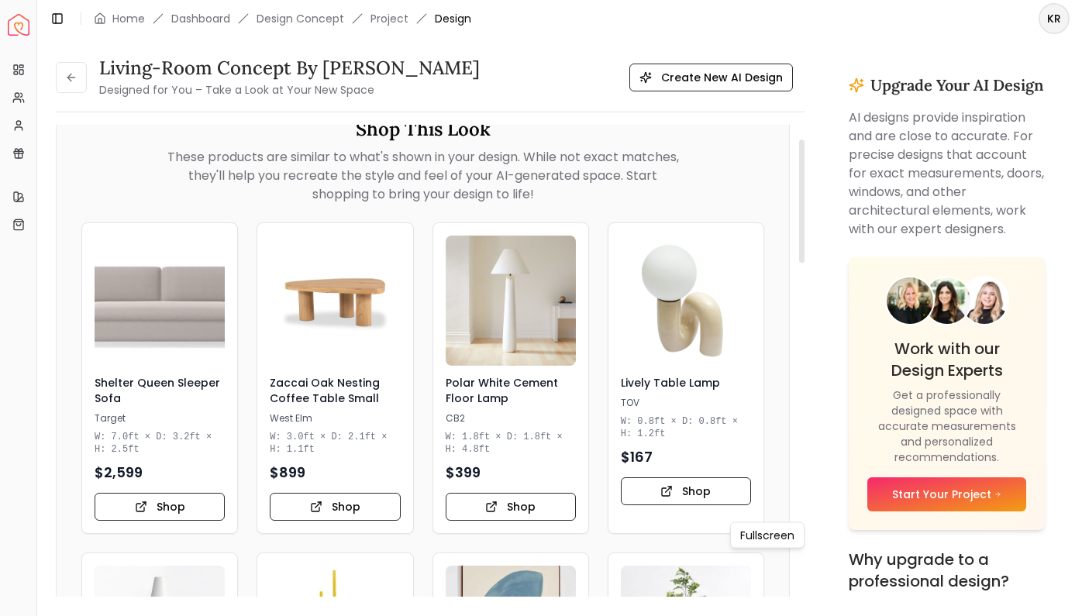
click at [762, 60] on icon "Fullscreen" at bounding box center [761, 44] width 31 height 31
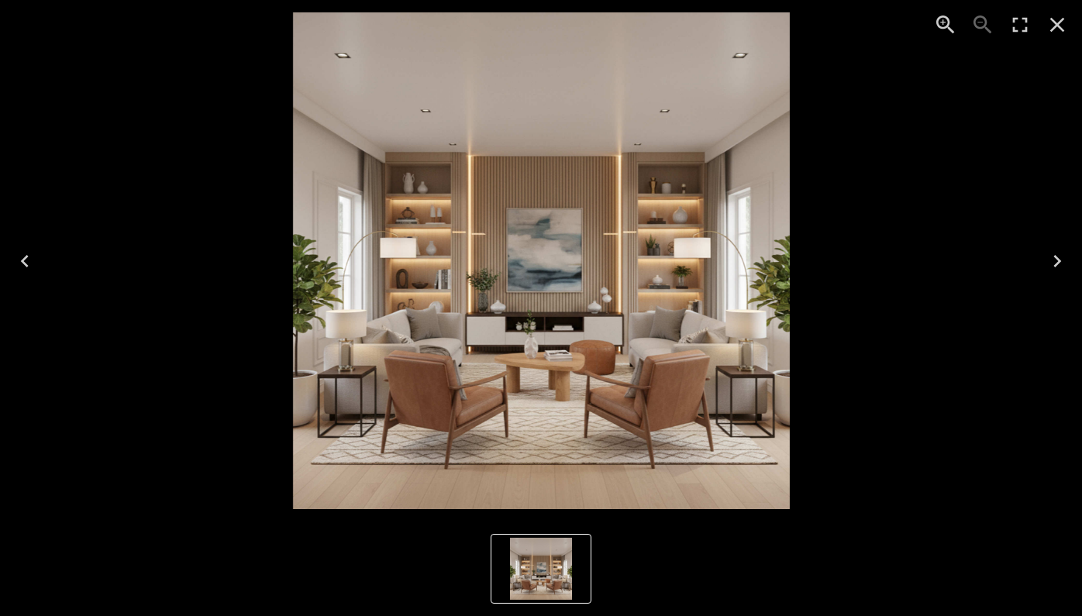
click at [1057, 26] on icon "Close" at bounding box center [1057, 25] width 15 height 15
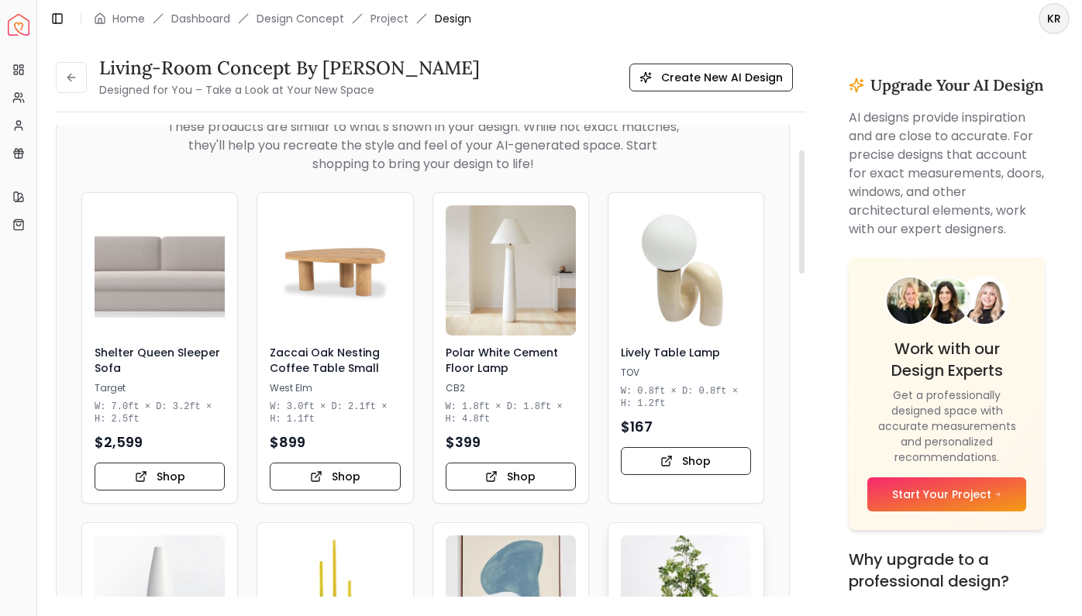
scroll to position [95, 0]
